Goal: Transaction & Acquisition: Purchase product/service

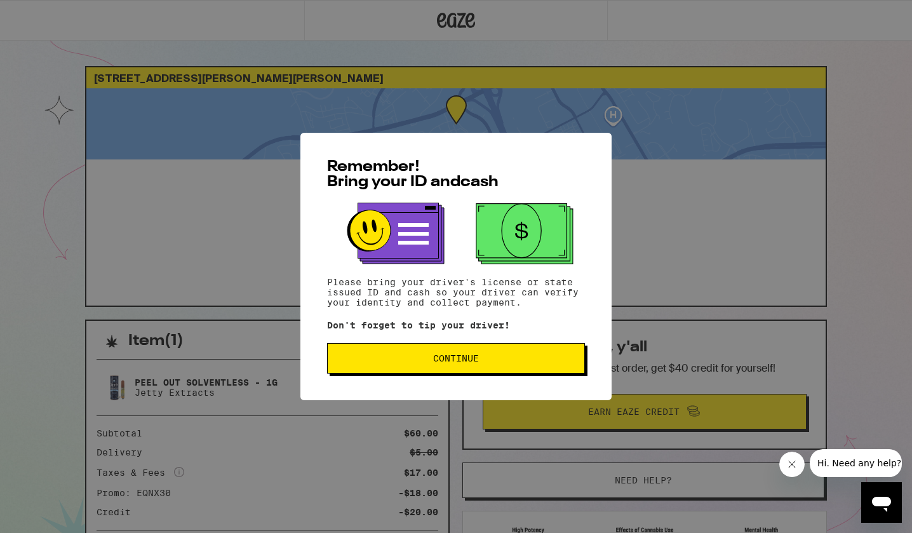
click at [421, 333] on div "Remember! Bring your ID and cash Please bring your driver's license or state is…" at bounding box center [455, 266] width 311 height 267
click at [415, 348] on button "Continue" at bounding box center [456, 358] width 258 height 30
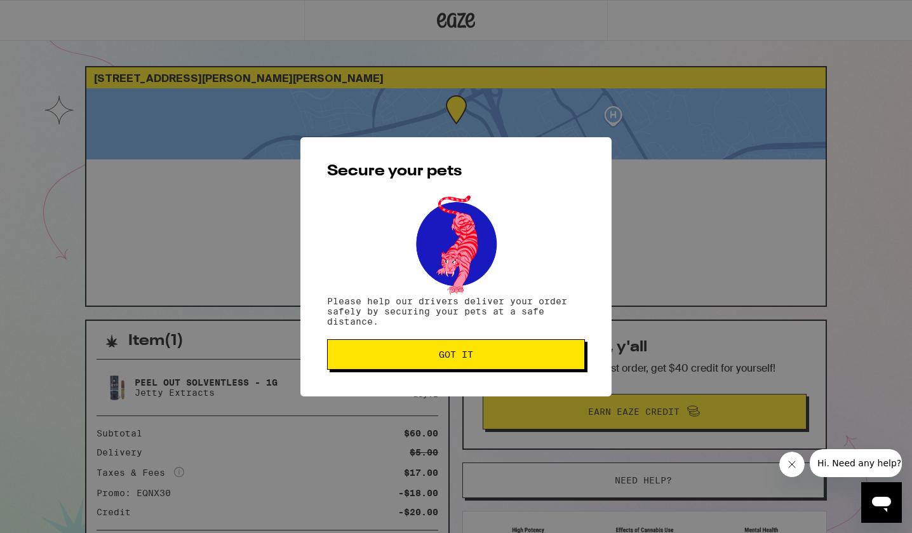
click at [415, 348] on button "Got it" at bounding box center [456, 354] width 258 height 30
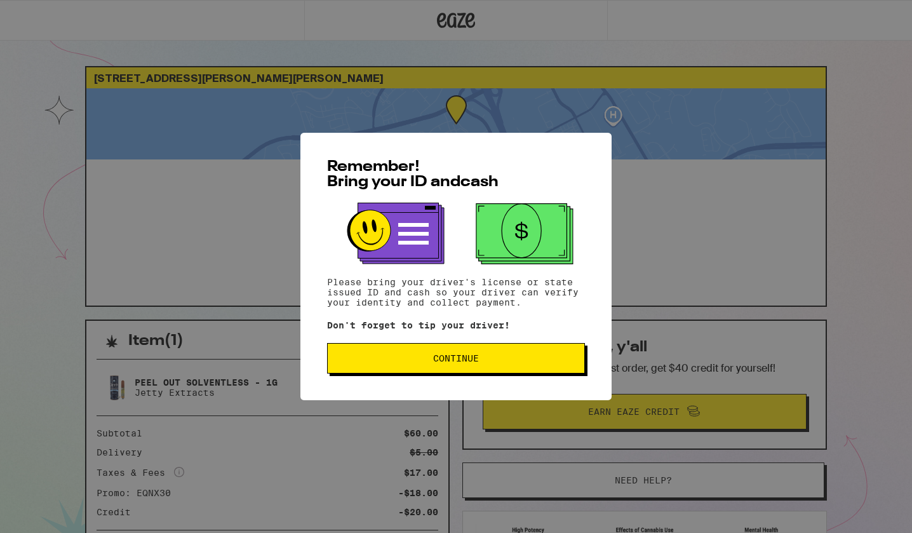
click at [413, 348] on button "Continue" at bounding box center [456, 358] width 258 height 30
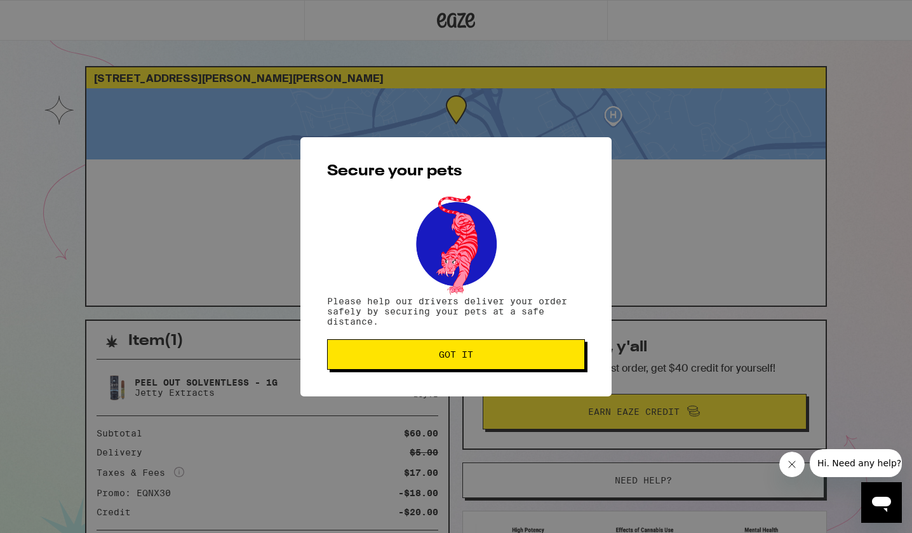
click at [413, 349] on button "Got it" at bounding box center [456, 354] width 258 height 30
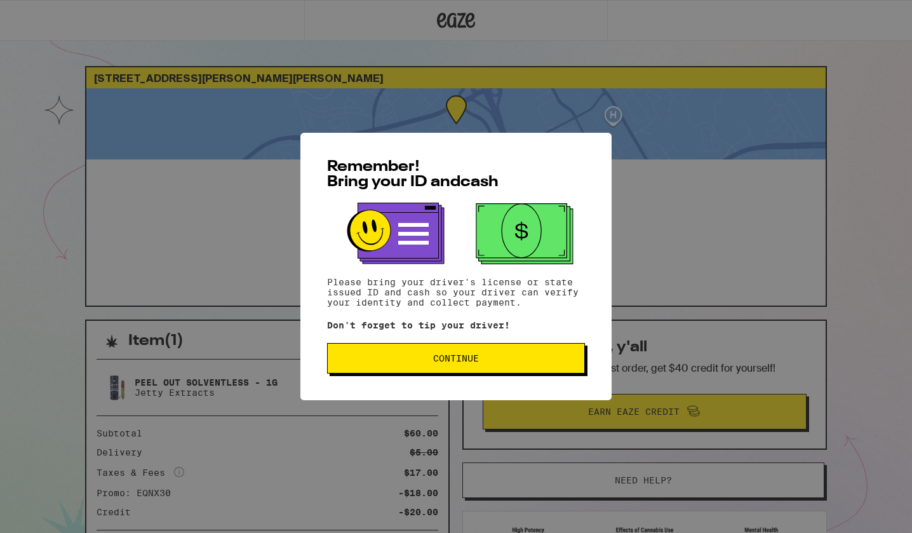
click at [405, 351] on button "Continue" at bounding box center [456, 358] width 258 height 30
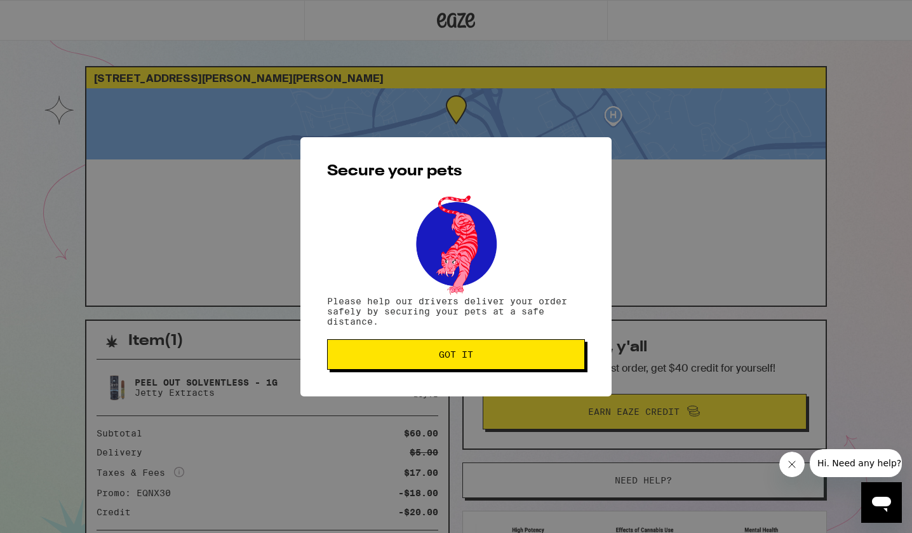
click at [405, 351] on button "Got it" at bounding box center [456, 354] width 258 height 30
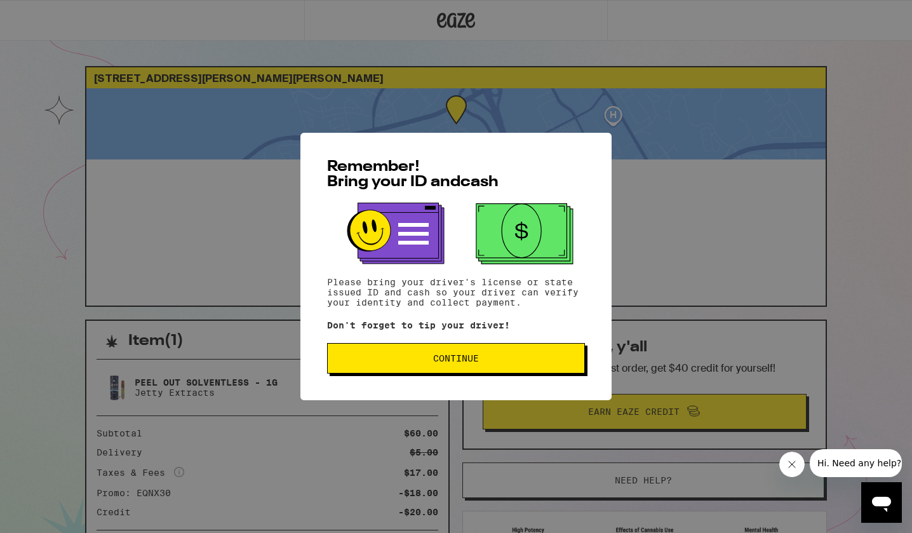
click at [349, 363] on span "Continue" at bounding box center [456, 358] width 236 height 9
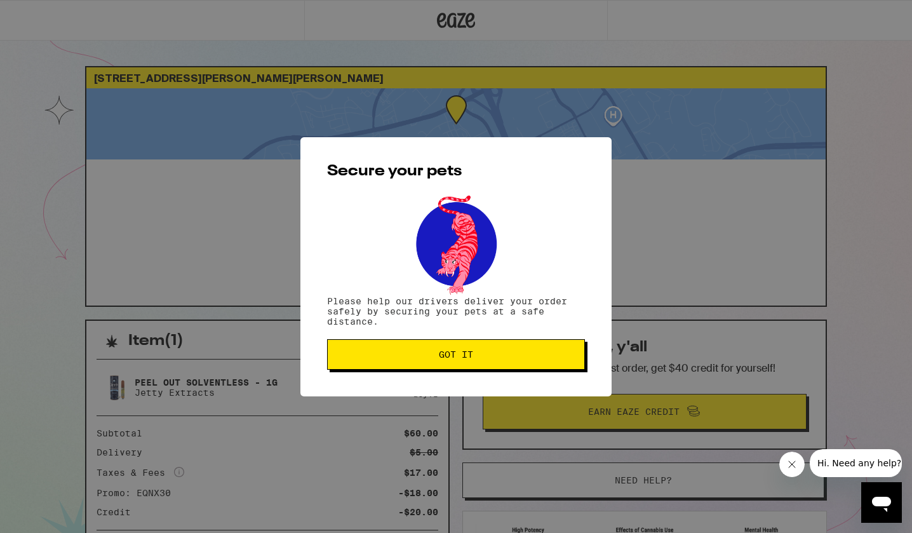
click at [348, 365] on button "Got it" at bounding box center [456, 354] width 258 height 30
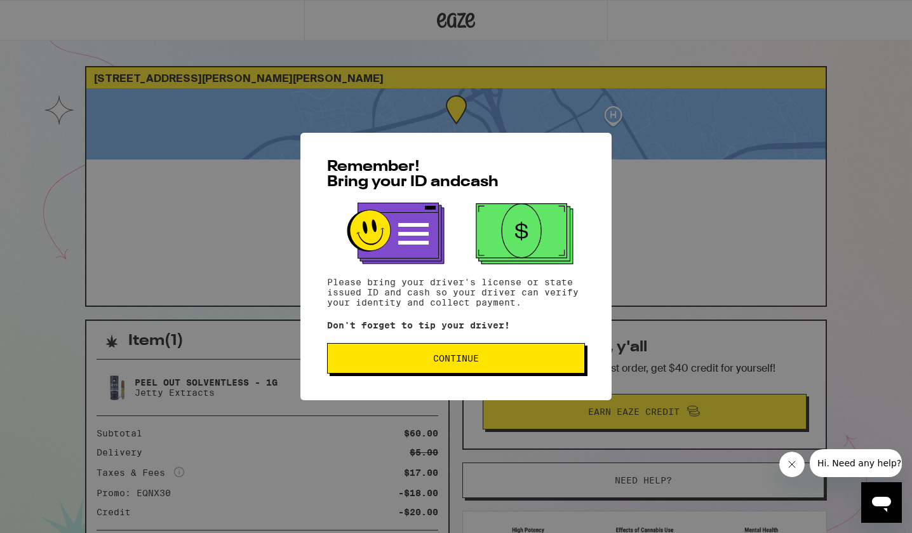
click at [396, 357] on span "Continue" at bounding box center [456, 358] width 236 height 9
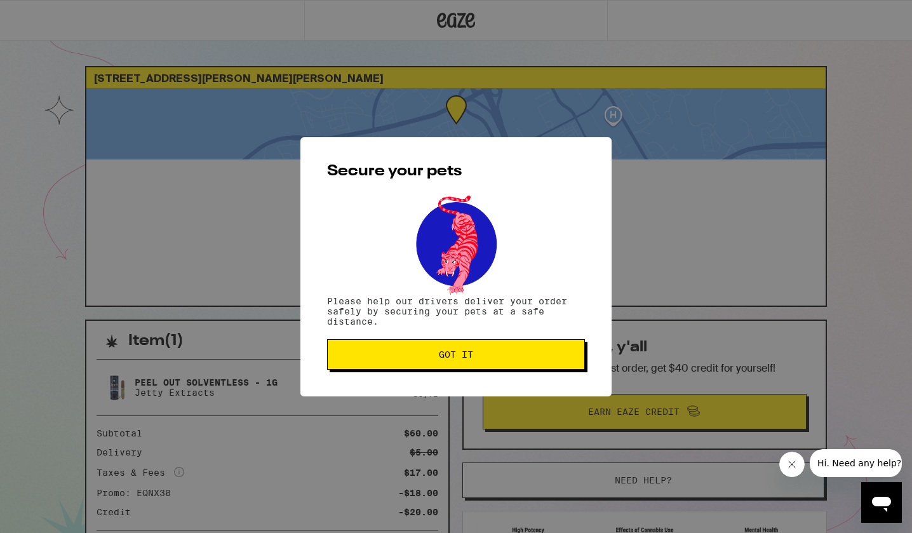
click at [396, 357] on span "Got it" at bounding box center [456, 354] width 236 height 9
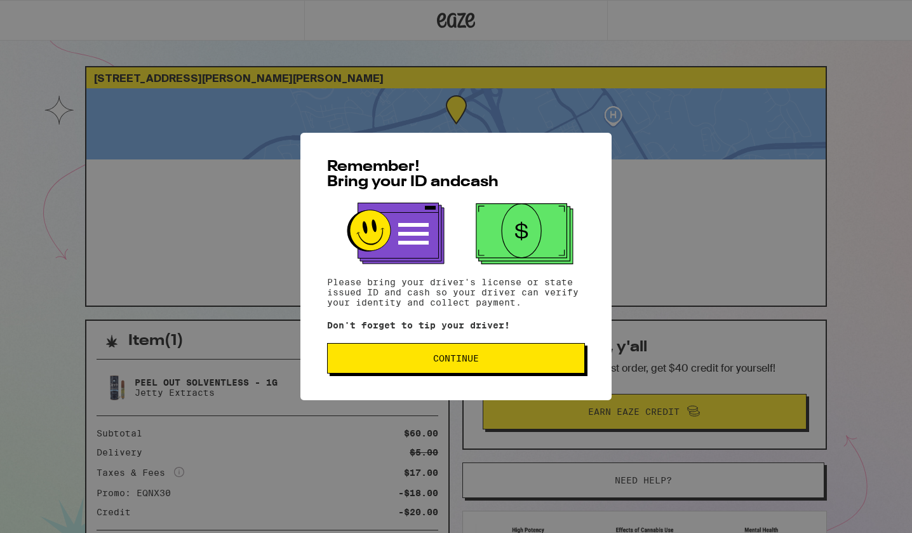
click at [377, 370] on button "Continue" at bounding box center [456, 358] width 258 height 30
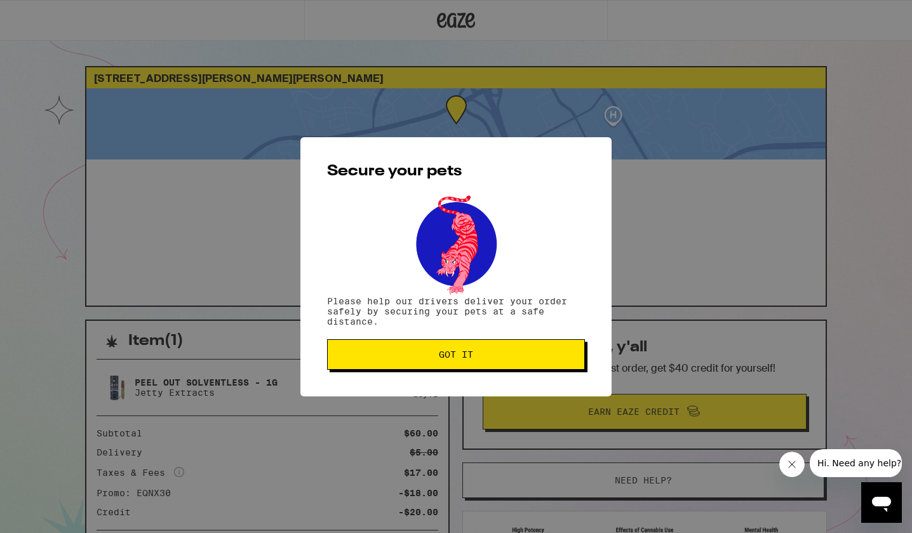
click at [377, 370] on button "Got it" at bounding box center [456, 354] width 258 height 30
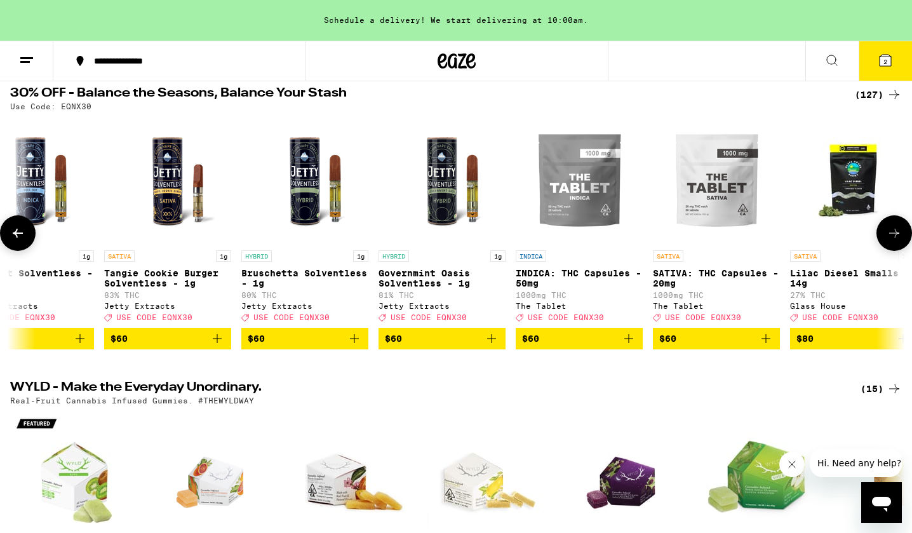
scroll to position [0, 15684]
click at [424, 279] on p "Governmint Oasis Solventless - 1g" at bounding box center [441, 278] width 127 height 20
